Goal: Find specific page/section: Find specific page/section

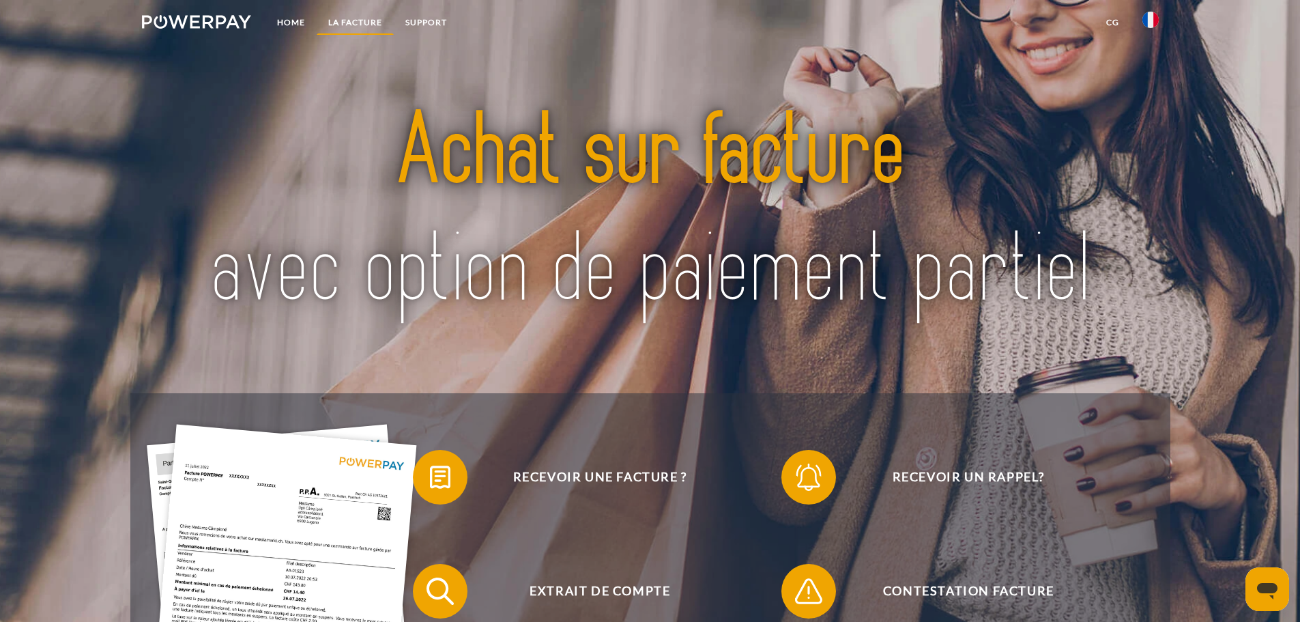
click at [357, 20] on link "LA FACTURE" at bounding box center [355, 22] width 77 height 25
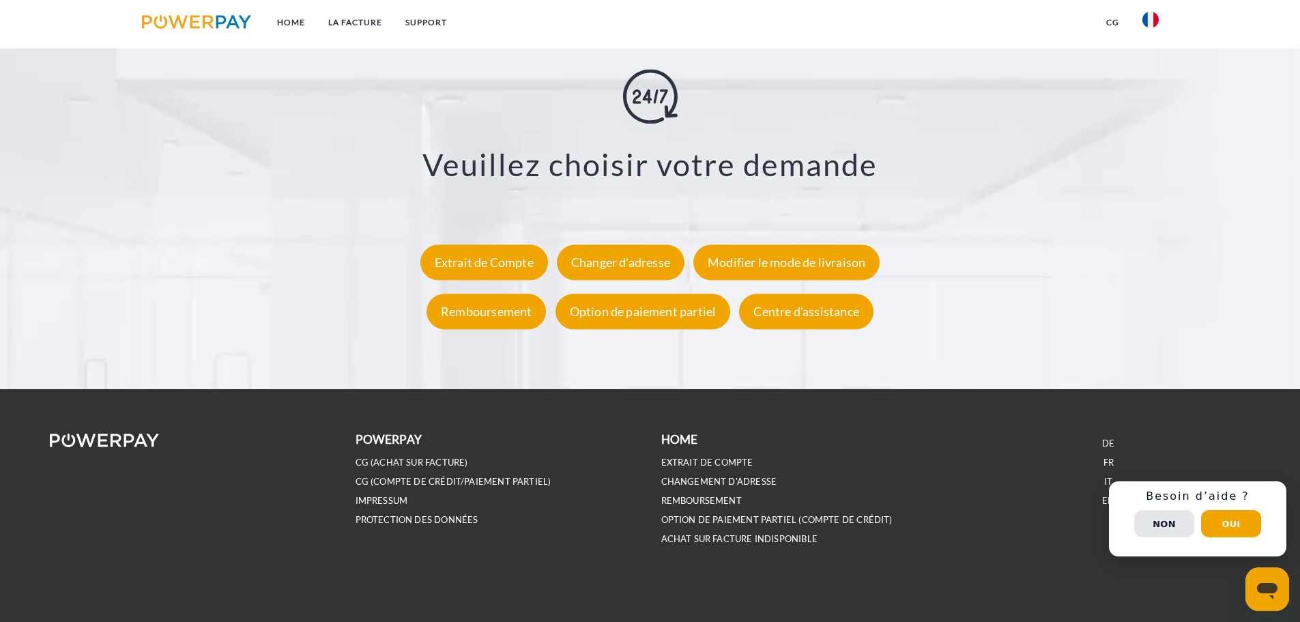
scroll to position [2533, 0]
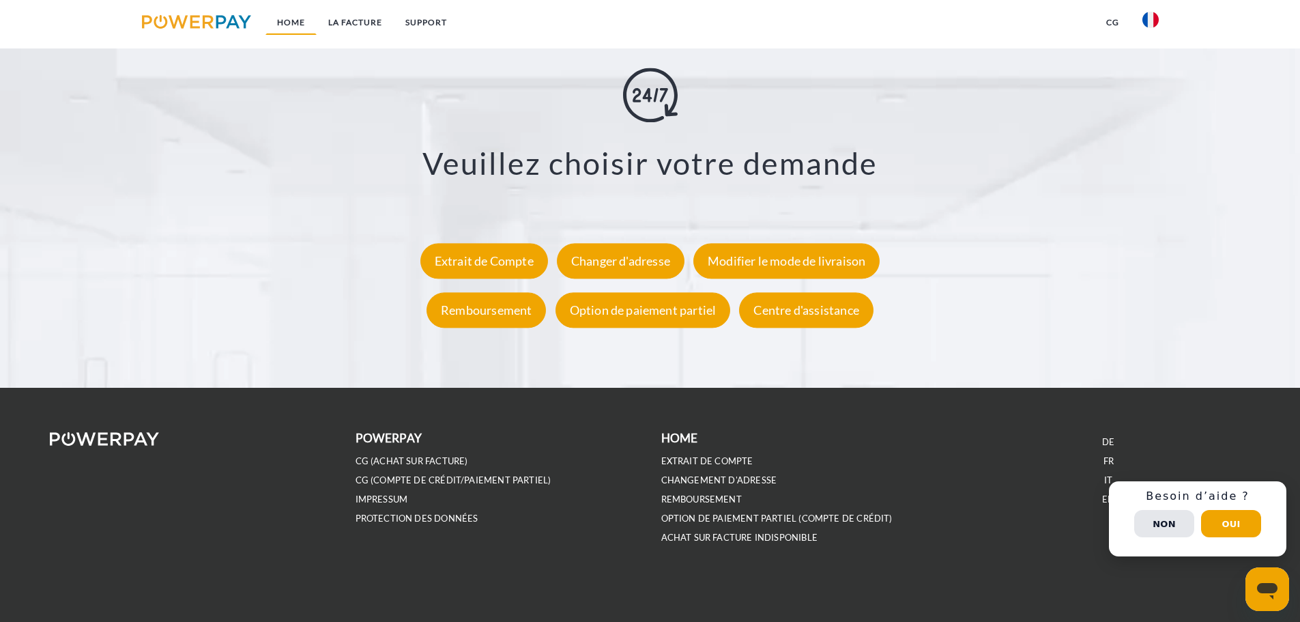
click at [293, 22] on link "Home" at bounding box center [291, 22] width 51 height 25
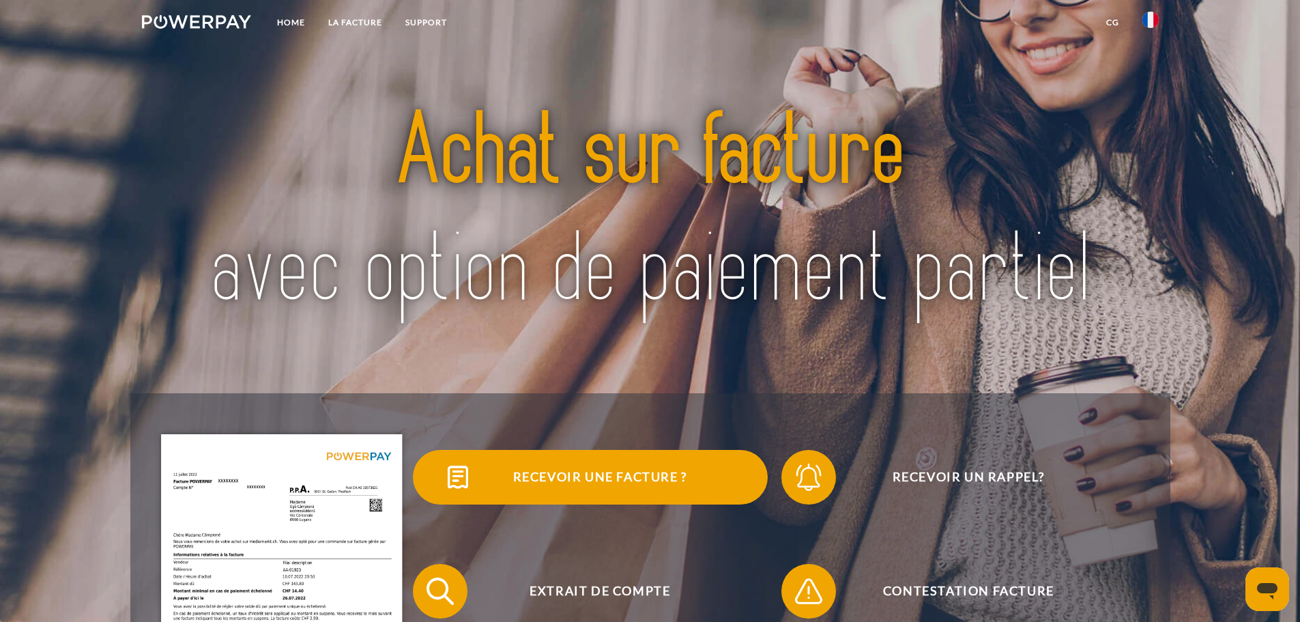
click at [700, 468] on span "Recevoir une facture ?" at bounding box center [600, 477] width 334 height 55
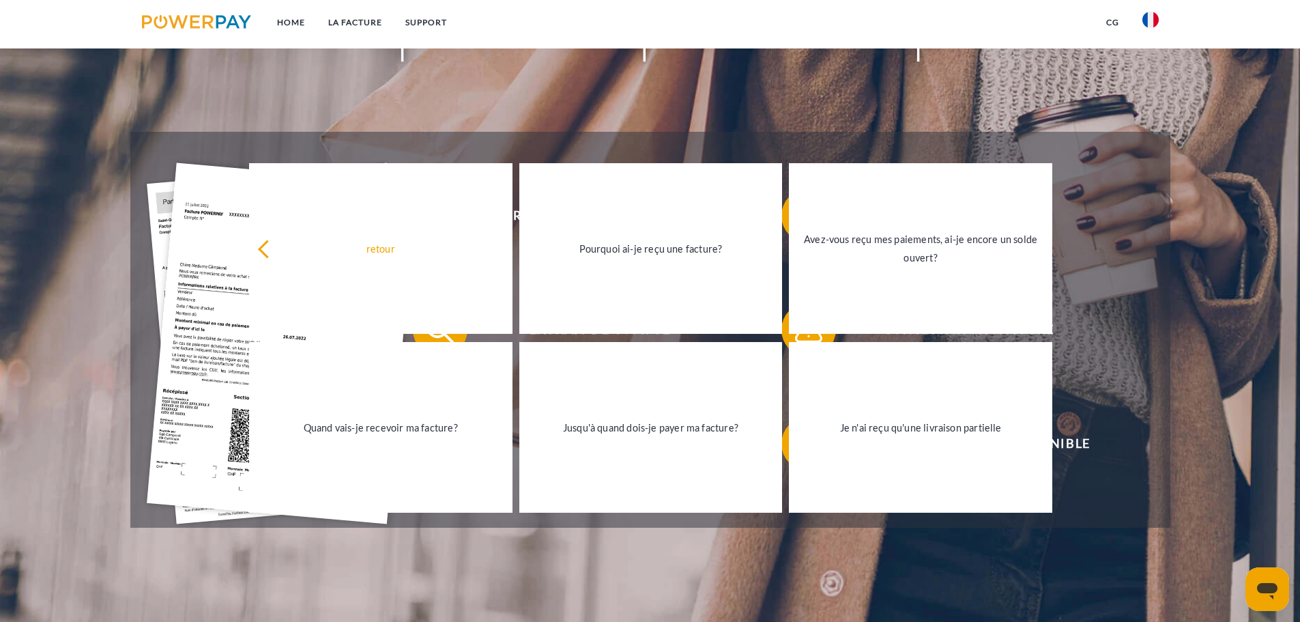
scroll to position [273, 0]
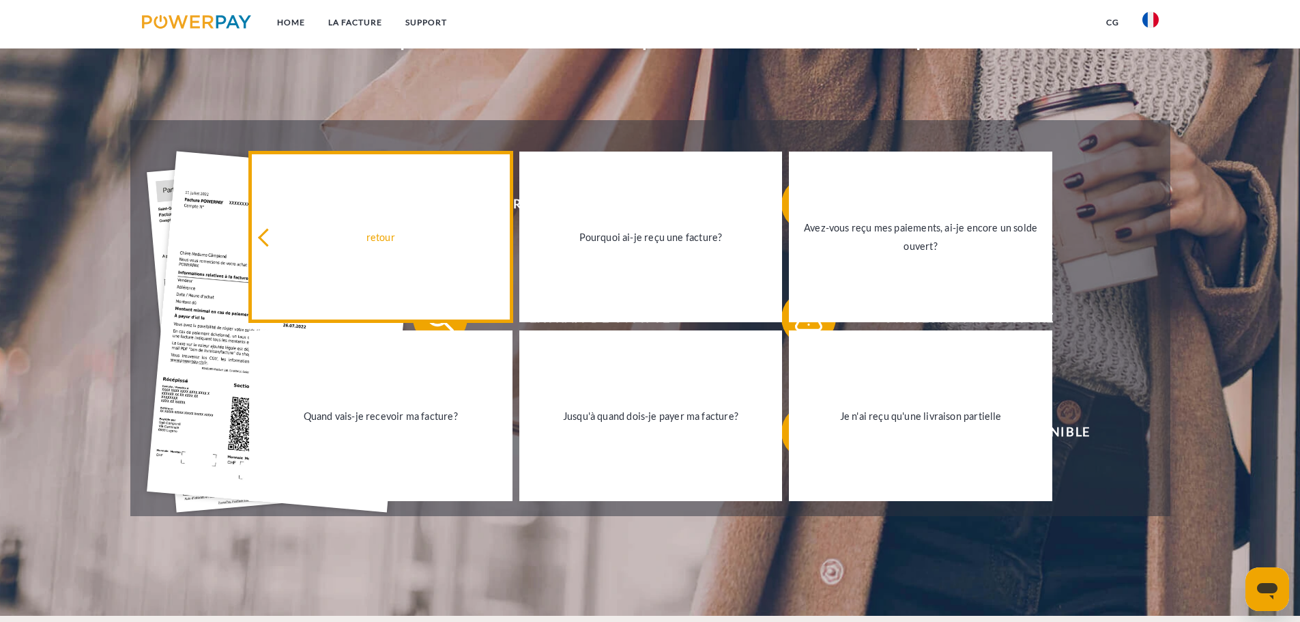
click at [439, 223] on link "retour" at bounding box center [381, 237] width 264 height 171
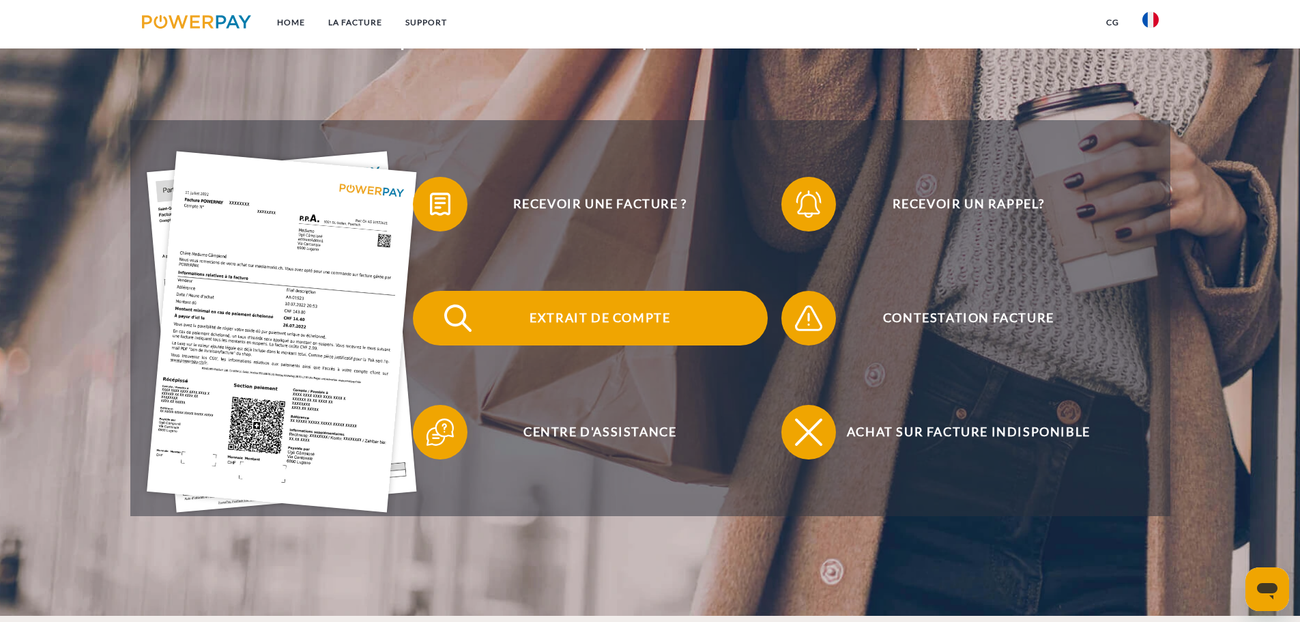
click at [584, 311] on span "Extrait de compte" at bounding box center [600, 318] width 334 height 55
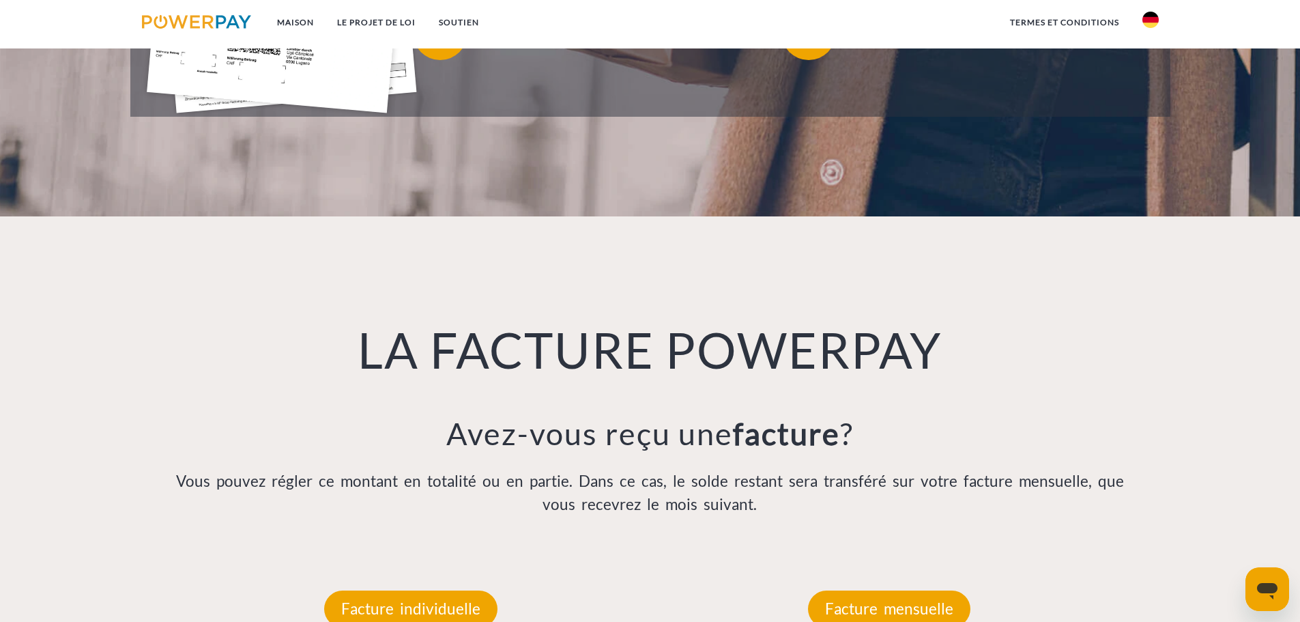
scroll to position [819, 0]
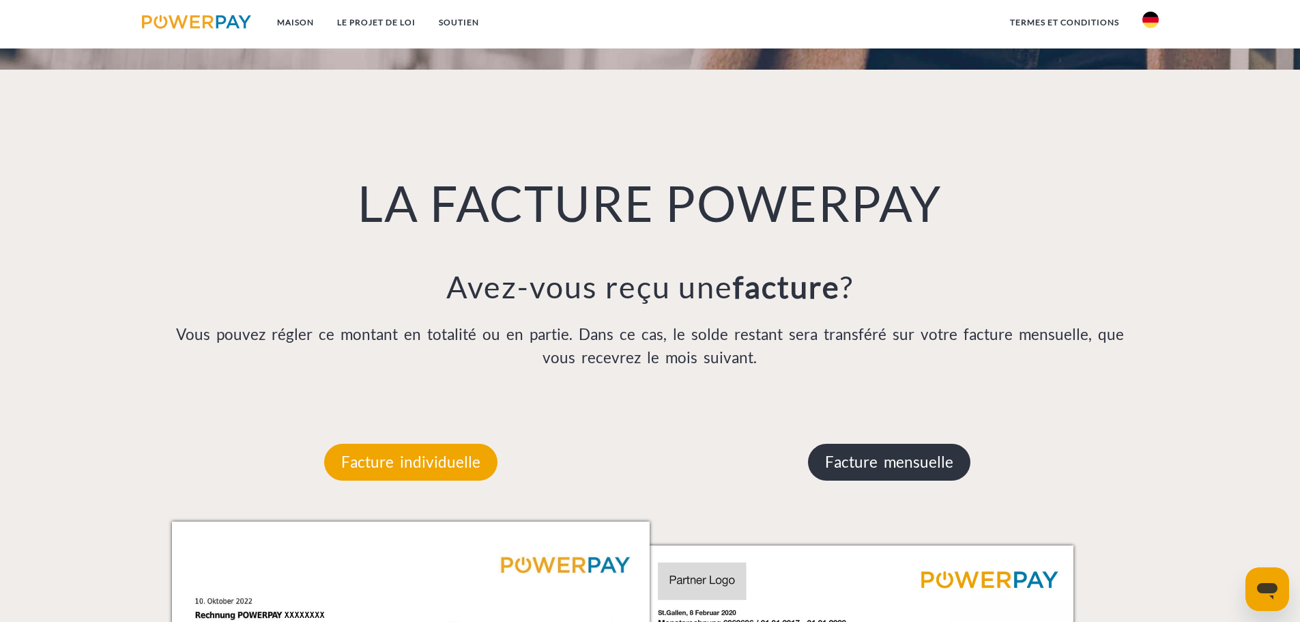
click at [905, 457] on font "Facture mensuelle" at bounding box center [889, 462] width 128 height 18
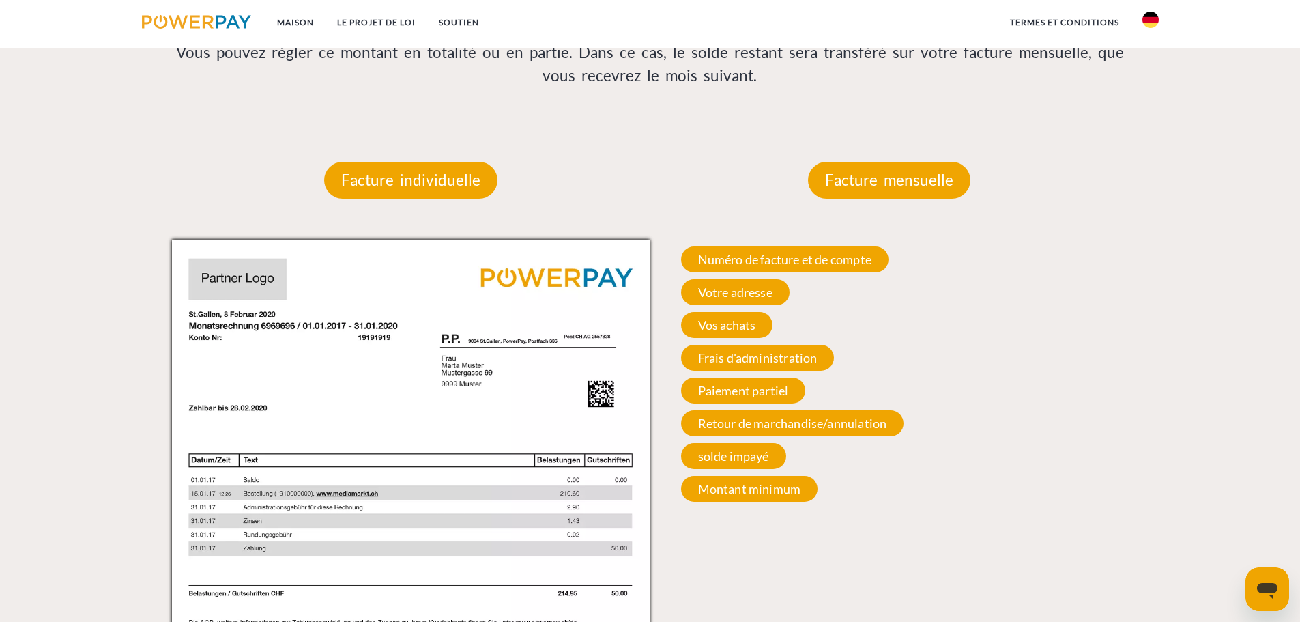
scroll to position [914, 0]
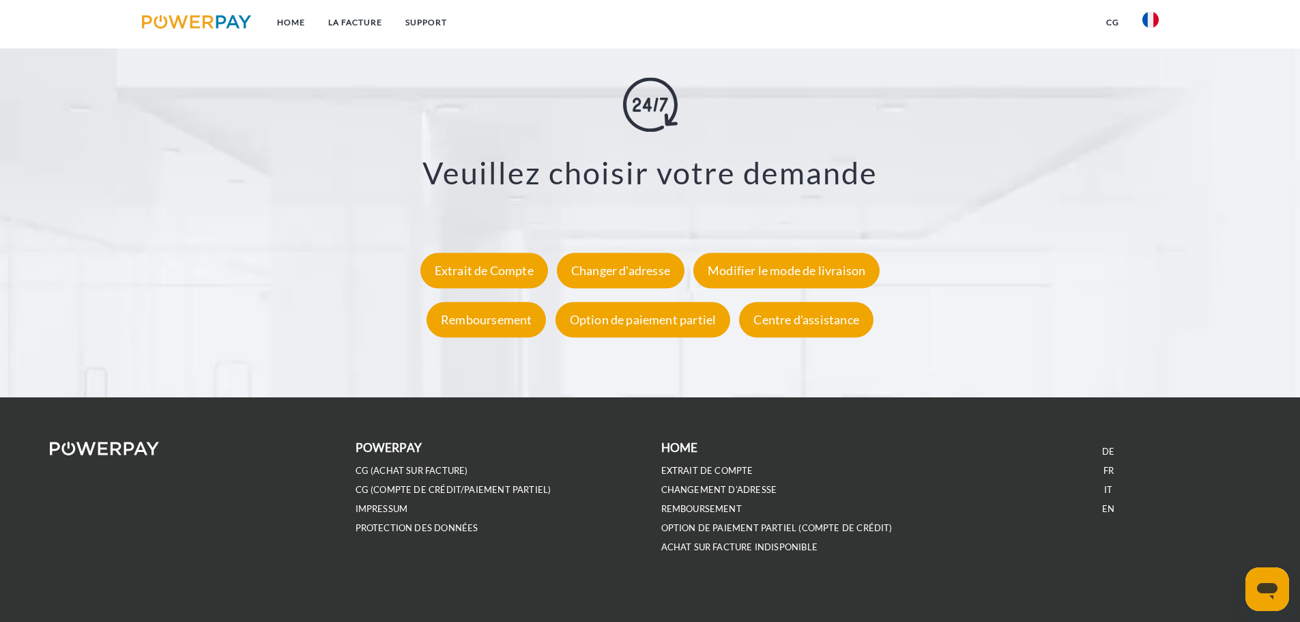
scroll to position [2533, 0]
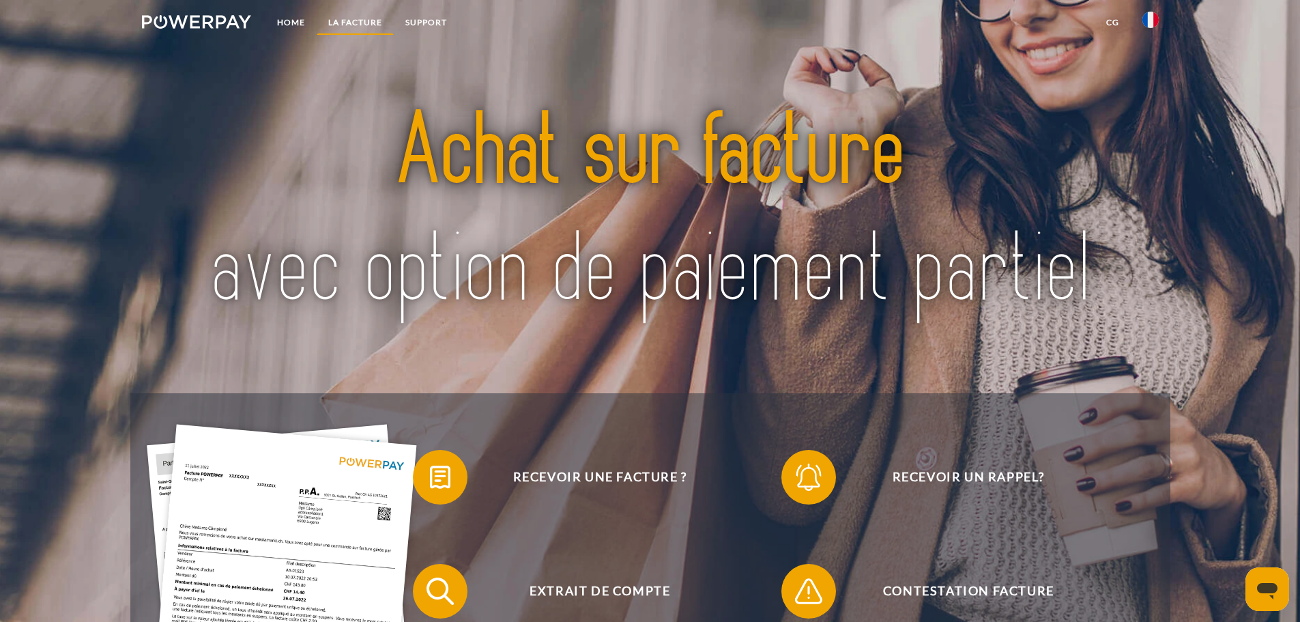
click at [380, 14] on link "LA FACTURE" at bounding box center [355, 22] width 77 height 25
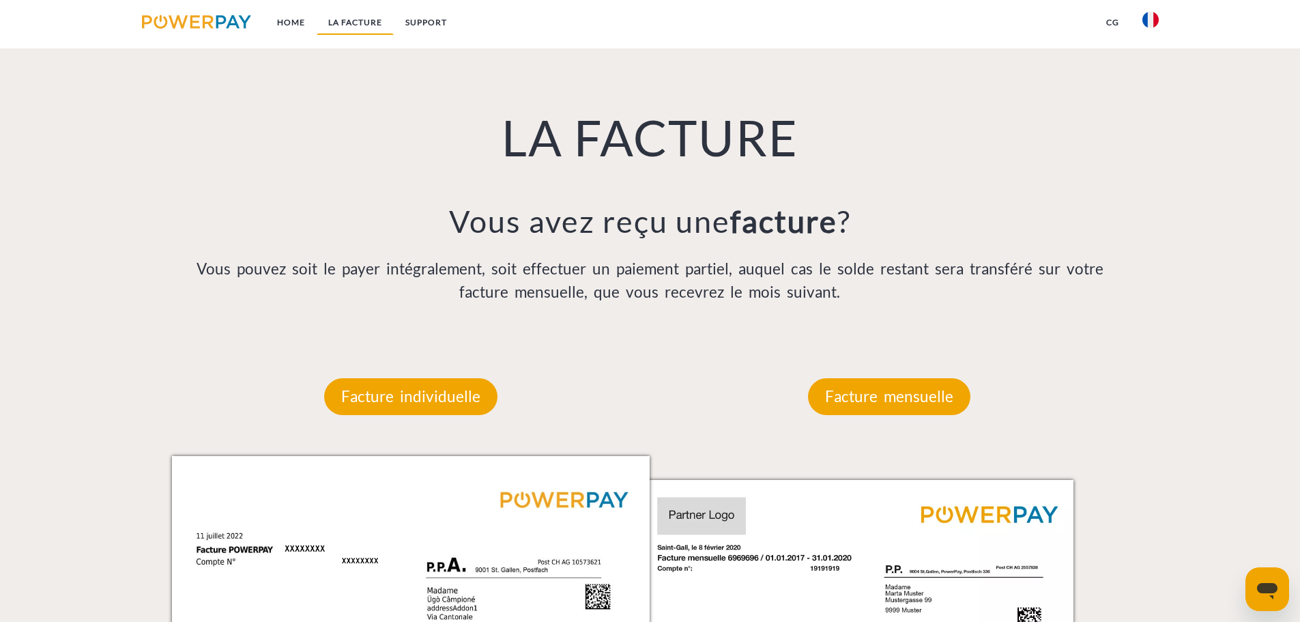
scroll to position [891, 0]
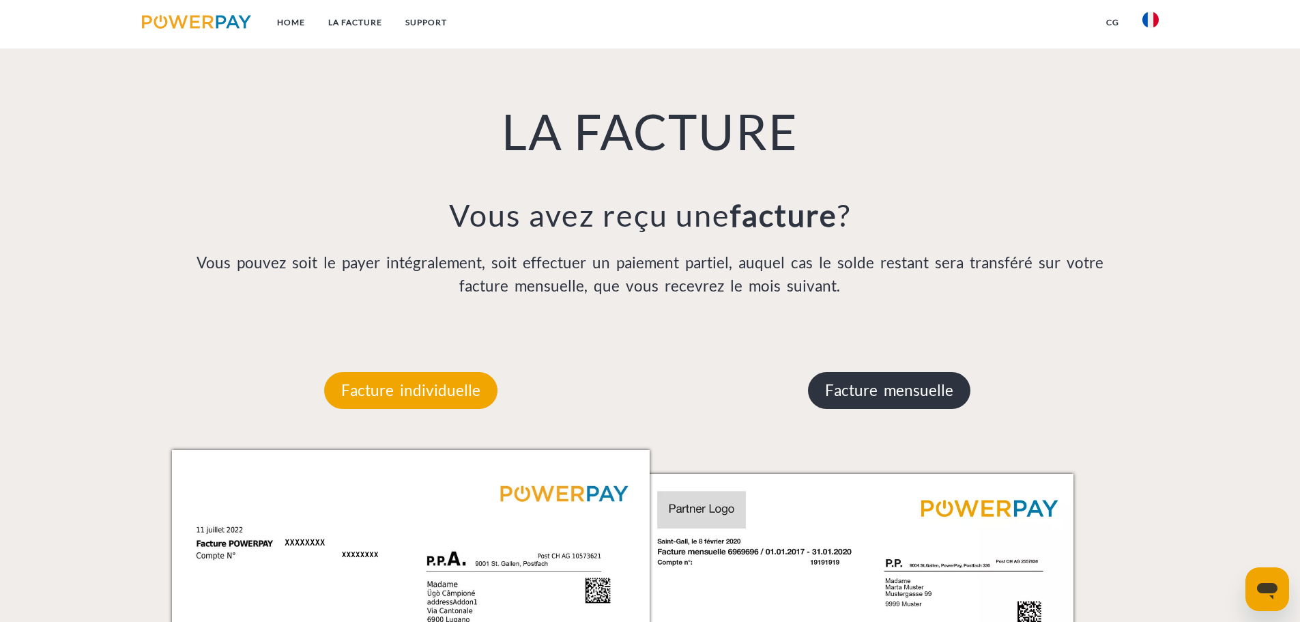
click at [901, 397] on p "Facture mensuelle" at bounding box center [889, 390] width 162 height 37
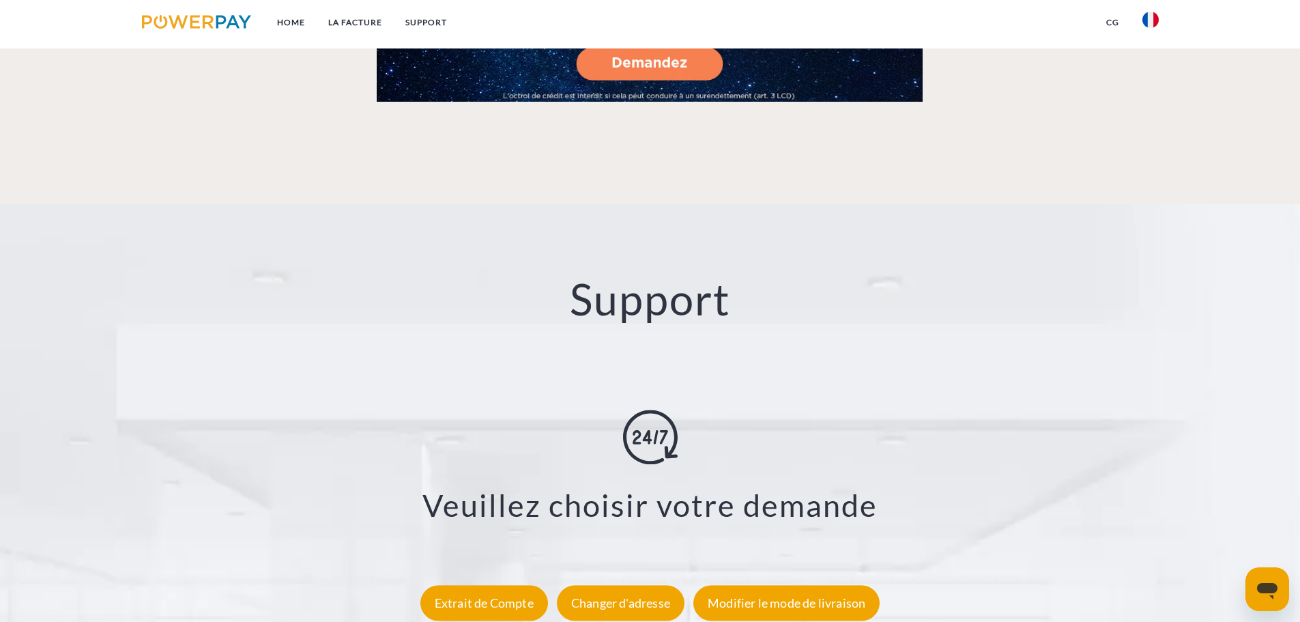
scroll to position [2533, 0]
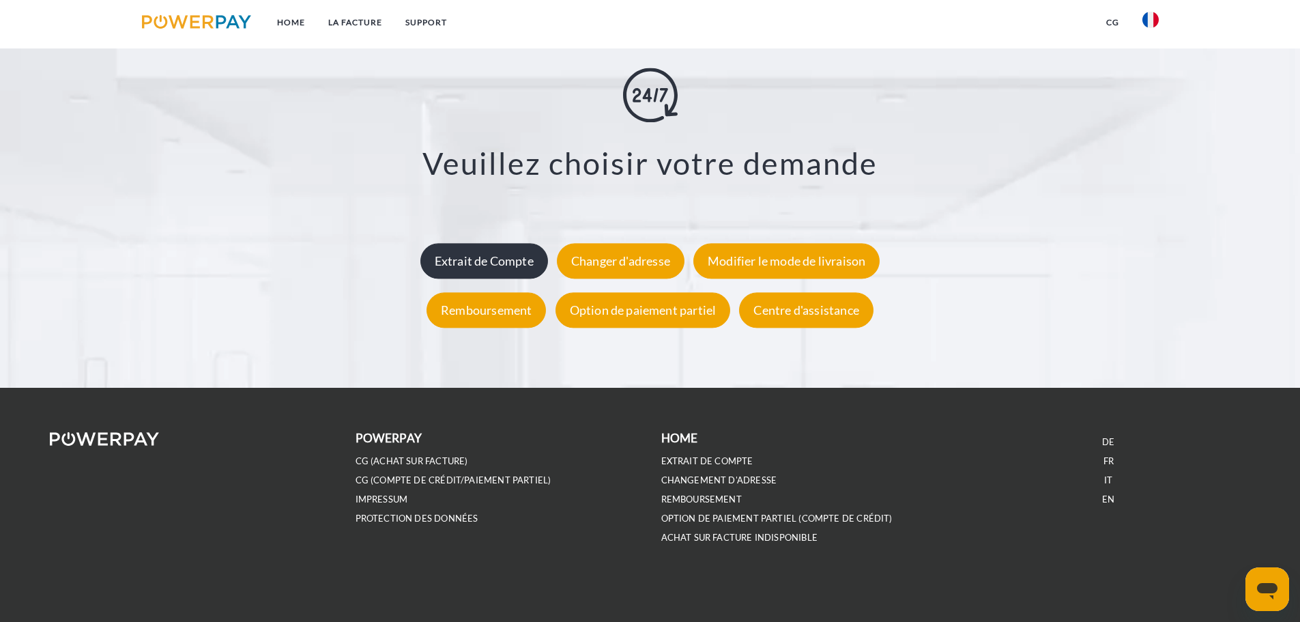
click at [472, 261] on div "Extrait de Compte" at bounding box center [485, 260] width 128 height 35
